Goal: Find specific page/section: Find specific page/section

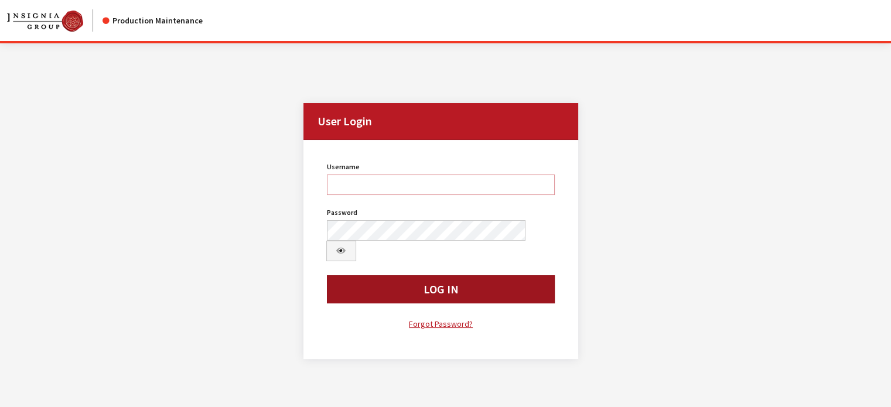
type input "kcollins"
click at [445, 275] on button "Log In" at bounding box center [441, 289] width 229 height 28
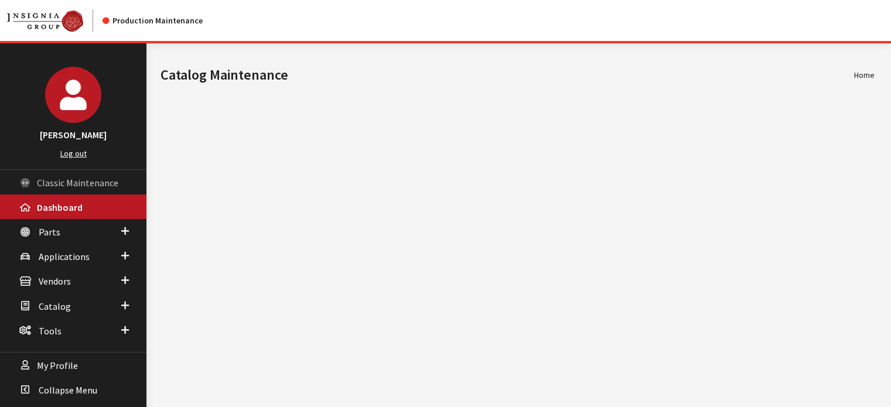
click at [80, 182] on span "Classic Maintenance" at bounding box center [77, 183] width 81 height 12
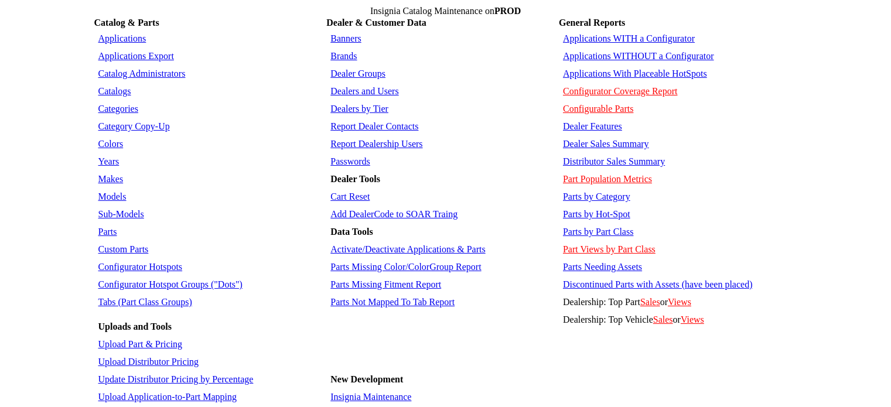
click at [366, 86] on link "Dealers and Users" at bounding box center [365, 91] width 68 height 10
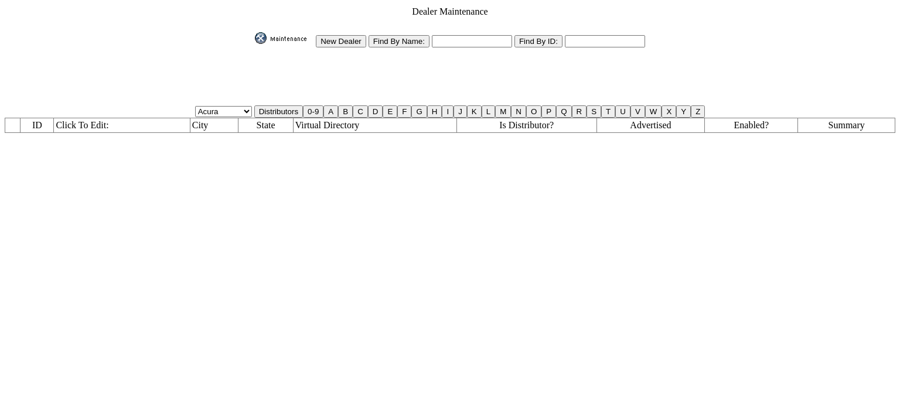
click at [447, 35] on input "text" at bounding box center [472, 41] width 80 height 12
type input "qa%"
click at [381, 36] on input "Find By Name:" at bounding box center [399, 41] width 61 height 12
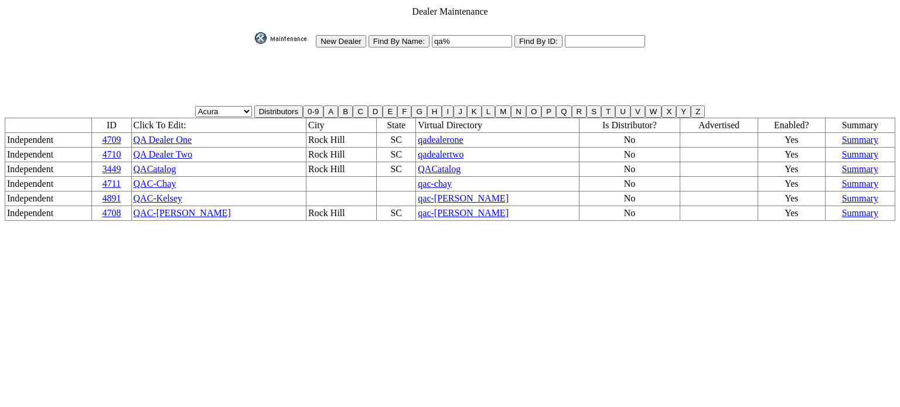
click at [418, 164] on span "QACatalog" at bounding box center [439, 169] width 43 height 10
